Goal: Task Accomplishment & Management: Manage account settings

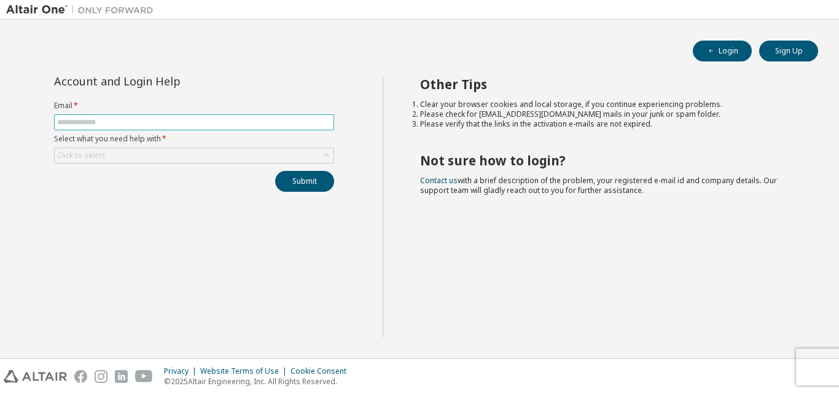
click at [163, 123] on input "text" at bounding box center [194, 122] width 274 height 10
type input "**********"
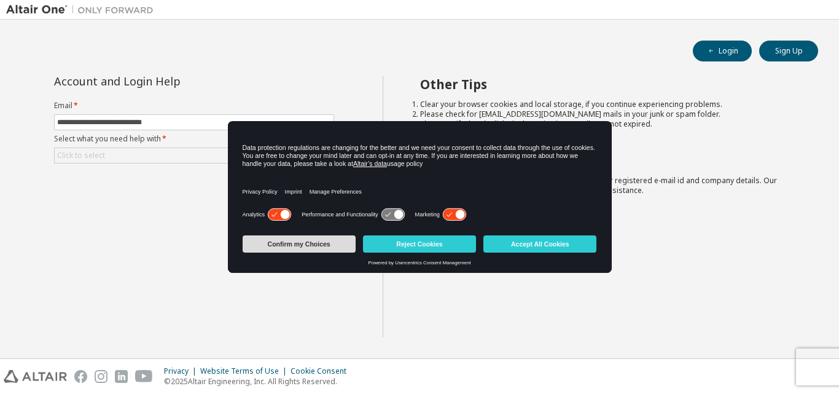
click at [313, 243] on button "Confirm my Choices" at bounding box center [299, 243] width 113 height 17
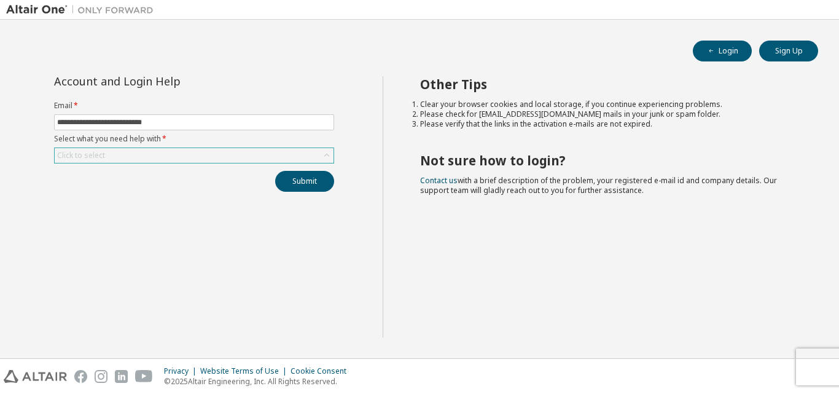
click at [326, 152] on icon at bounding box center [327, 155] width 12 height 12
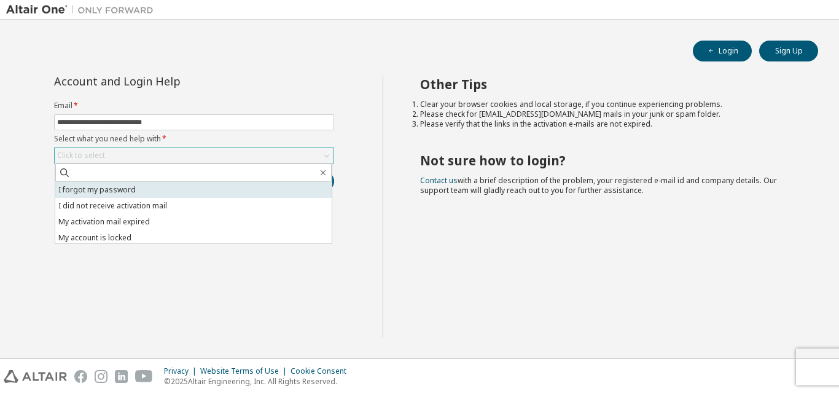
click at [232, 188] on li "I forgot my password" at bounding box center [193, 190] width 277 height 16
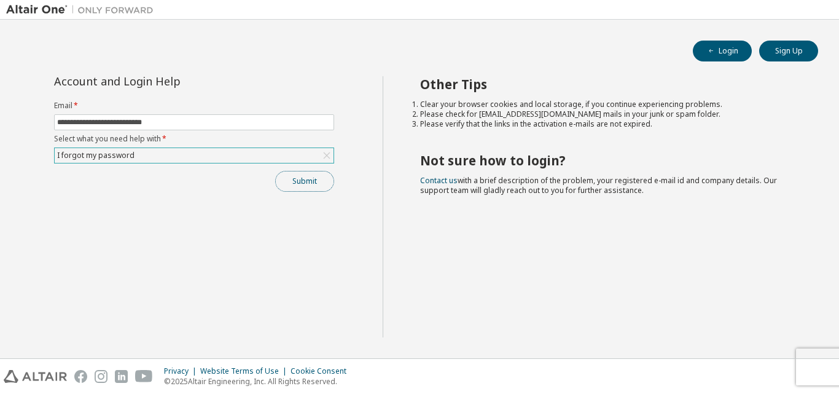
click at [293, 179] on button "Submit" at bounding box center [304, 181] width 59 height 21
click at [308, 175] on button "Submit" at bounding box center [304, 181] width 59 height 21
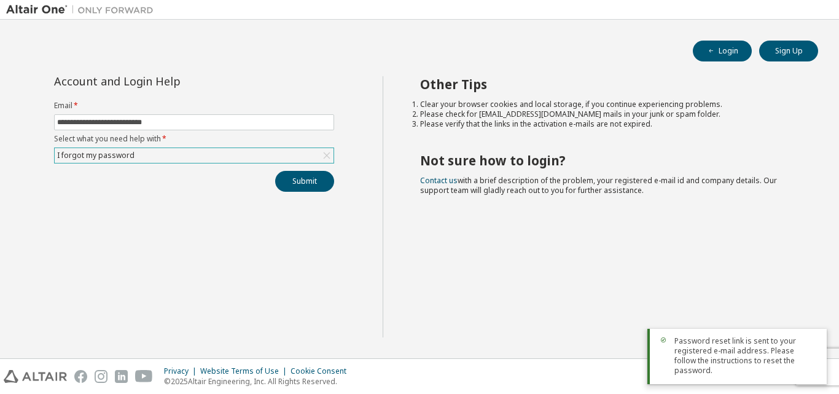
click at [712, 351] on span "Password reset link is sent to your registered e-mail address. Please follow th…" at bounding box center [746, 355] width 143 height 39
click at [787, 377] on div "Password reset link is sent to your registered e-mail address. Please follow th…" at bounding box center [737, 356] width 179 height 55
click at [677, 377] on div "Password reset link is sent to your registered e-mail address. Please follow th…" at bounding box center [737, 356] width 179 height 55
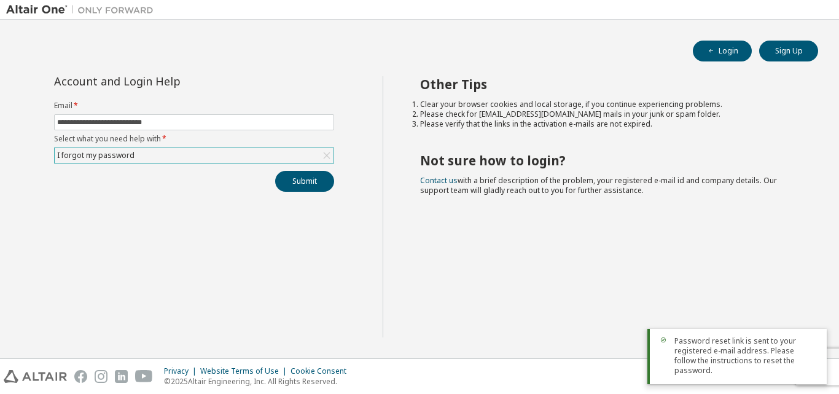
click at [474, 319] on div "Other Tips Clear your browser cookies and local storage, if you continue experi…" at bounding box center [608, 206] width 451 height 261
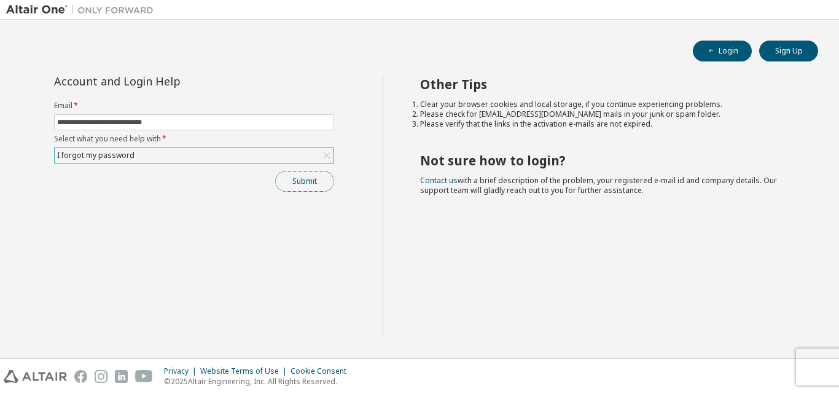
click at [298, 183] on button "Submit" at bounding box center [304, 181] width 59 height 21
click at [551, 299] on div "Other Tips Clear your browser cookies and local storage, if you continue experi…" at bounding box center [608, 206] width 451 height 261
click at [816, 372] on div "Privacy Website Terms of Use Cookie Consent © 2025 Altair Engineering, Inc. All…" at bounding box center [419, 376] width 839 height 35
click at [734, 46] on button "Login" at bounding box center [722, 51] width 59 height 21
